Goal: Information Seeking & Learning: Learn about a topic

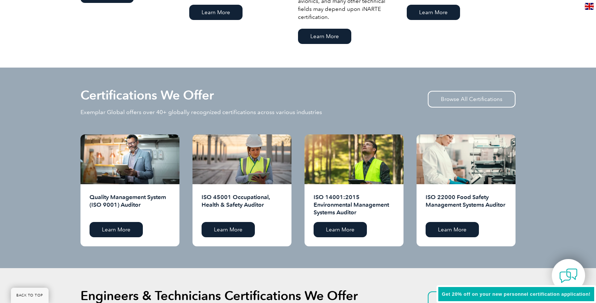
scroll to position [689, 0]
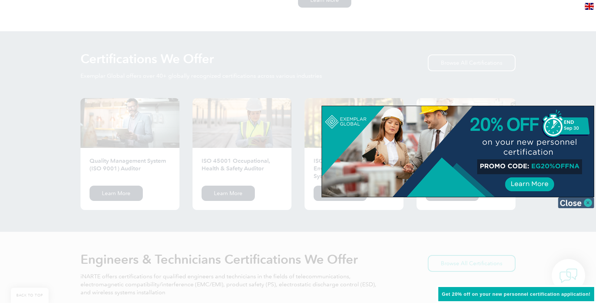
click at [575, 201] on img at bounding box center [576, 202] width 36 height 11
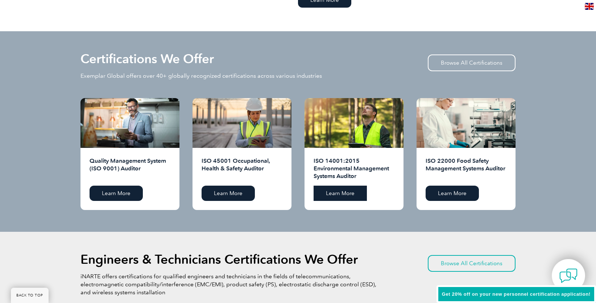
click at [343, 194] on link "Learn More" at bounding box center [340, 192] width 53 height 15
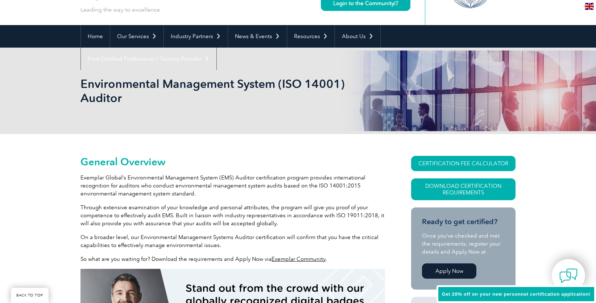
scroll to position [152, 0]
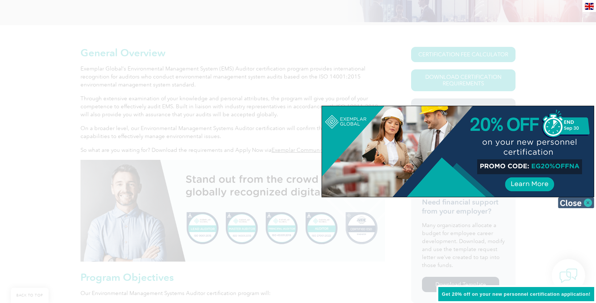
click at [581, 202] on img at bounding box center [576, 202] width 36 height 11
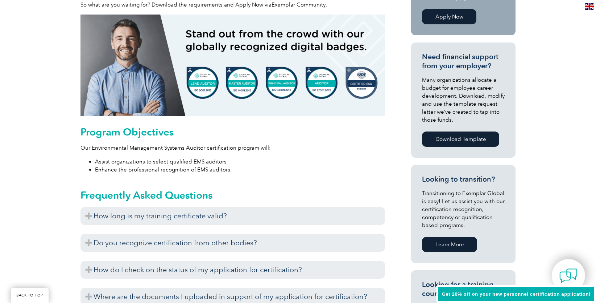
scroll to position [370, 0]
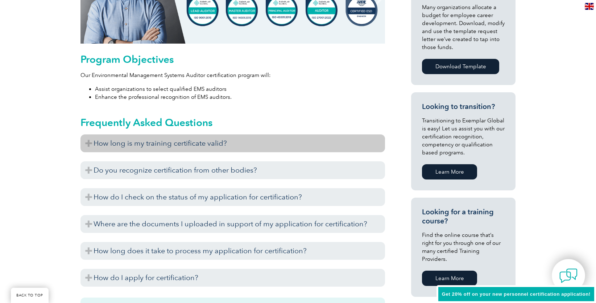
click at [90, 141] on h3 "How long is my training certificate valid?" at bounding box center [233, 143] width 305 height 18
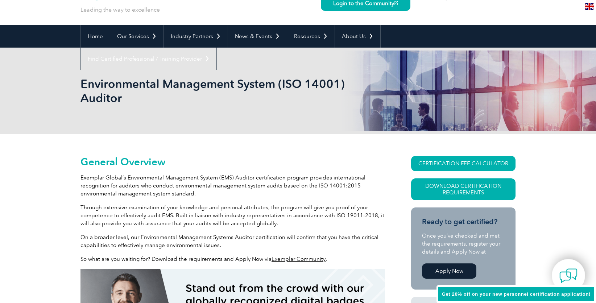
scroll to position [7, 0]
